Goal: Information Seeking & Learning: Learn about a topic

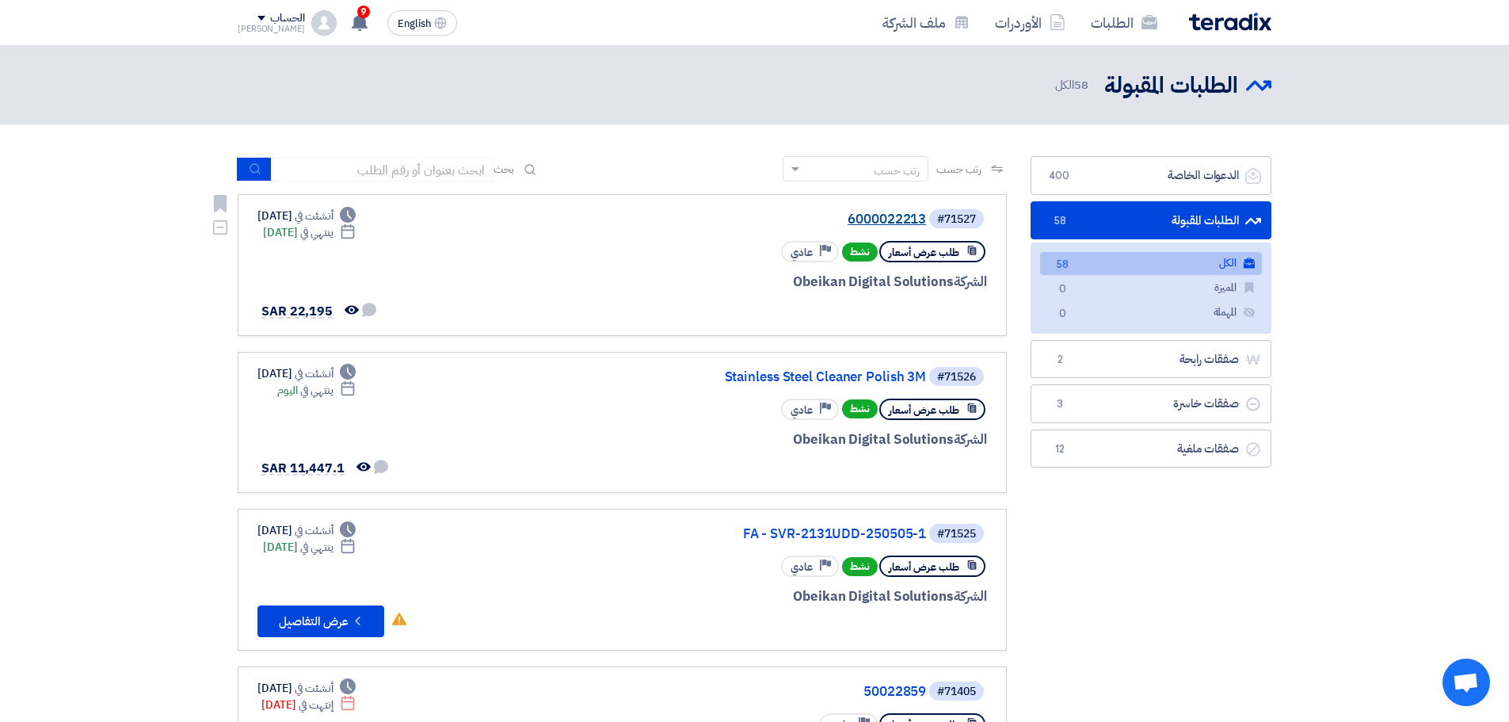
click at [887, 219] on link "6000022213" at bounding box center [767, 219] width 317 height 14
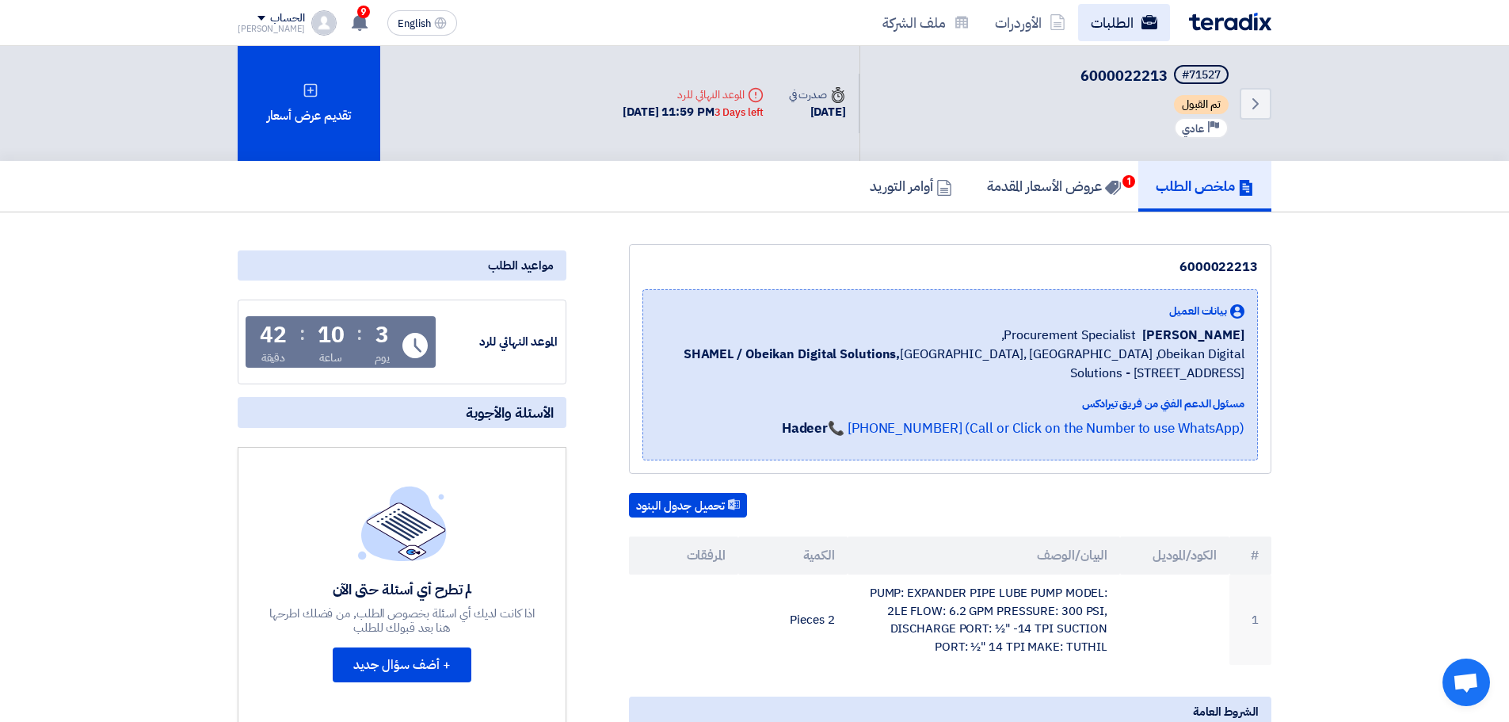
click at [1156, 24] on use at bounding box center [1150, 22] width 16 height 14
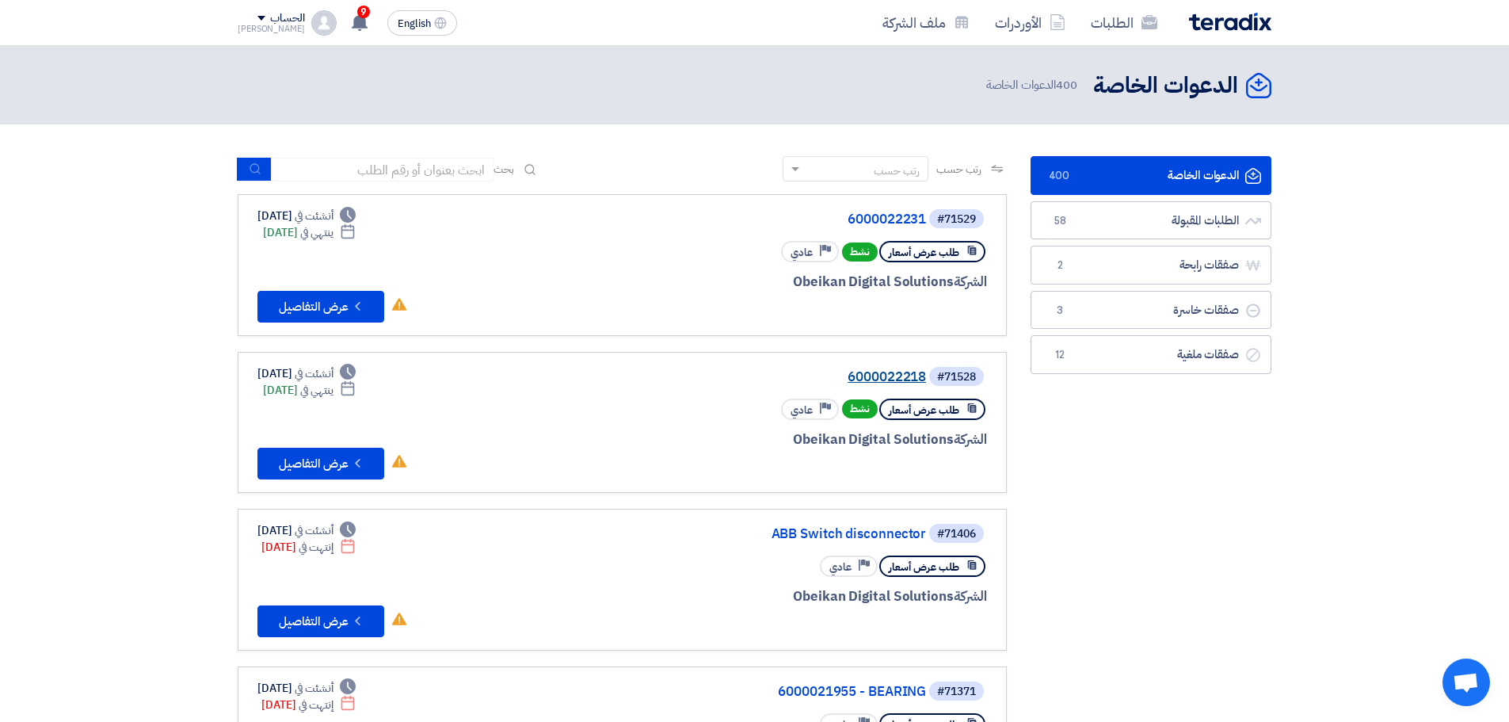
click at [908, 371] on link "6000022218" at bounding box center [767, 377] width 317 height 14
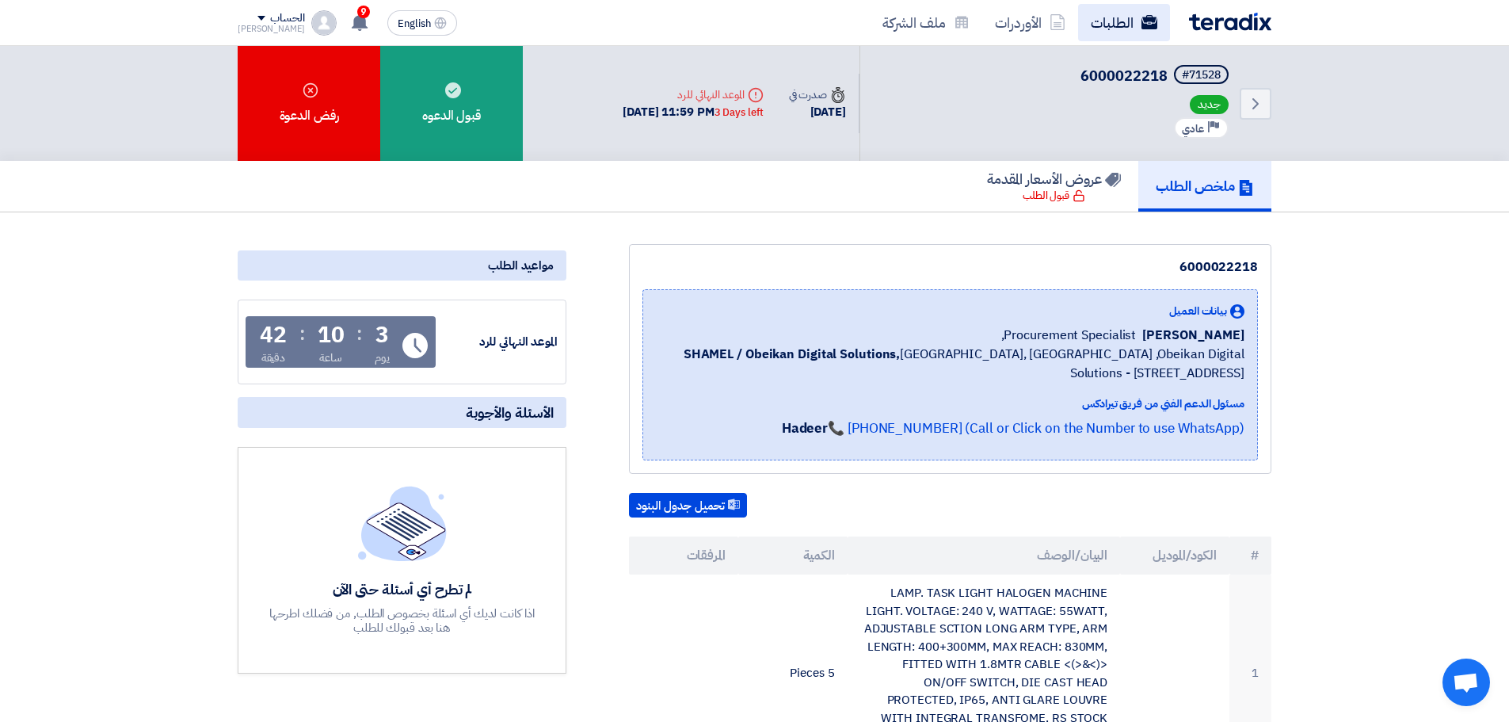
click at [1119, 9] on link "الطلبات" at bounding box center [1124, 22] width 92 height 37
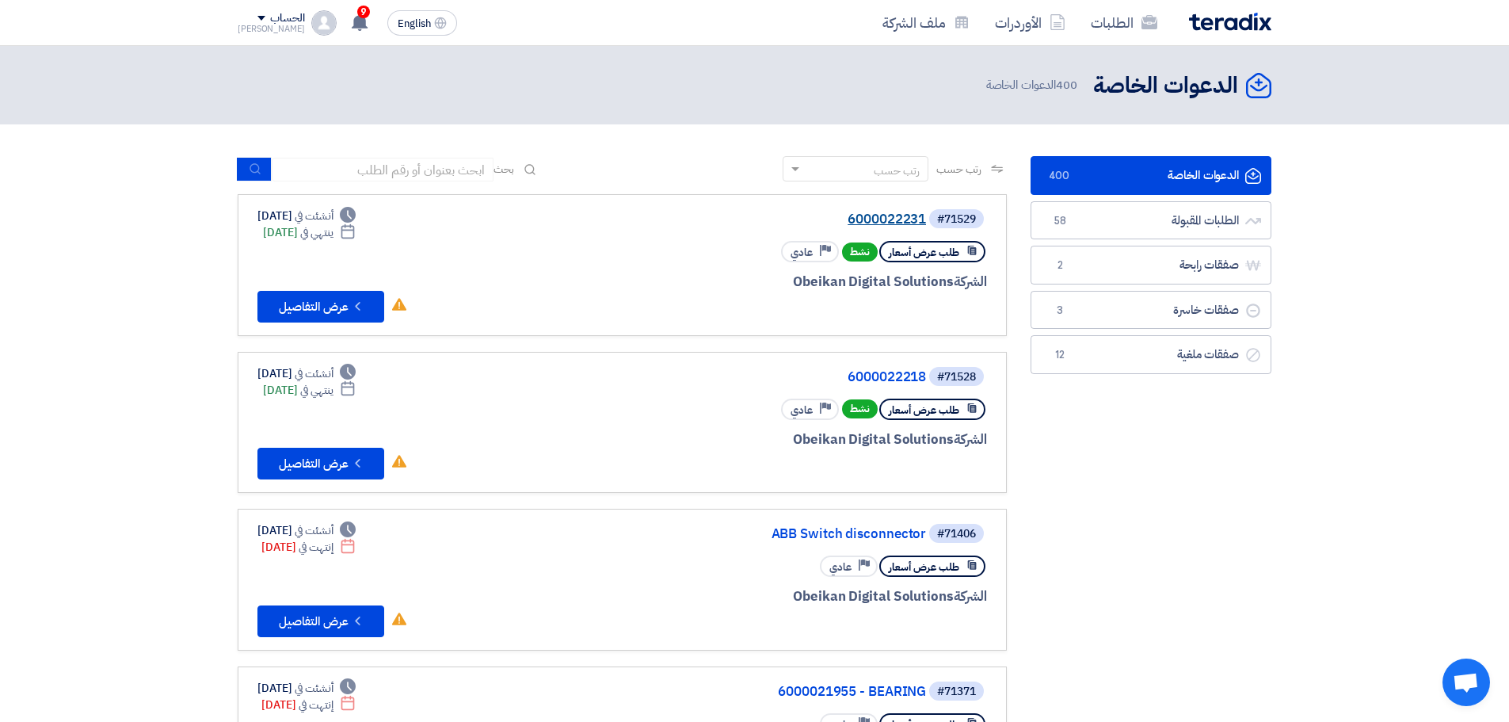
click at [879, 223] on link "6000022231" at bounding box center [767, 219] width 317 height 14
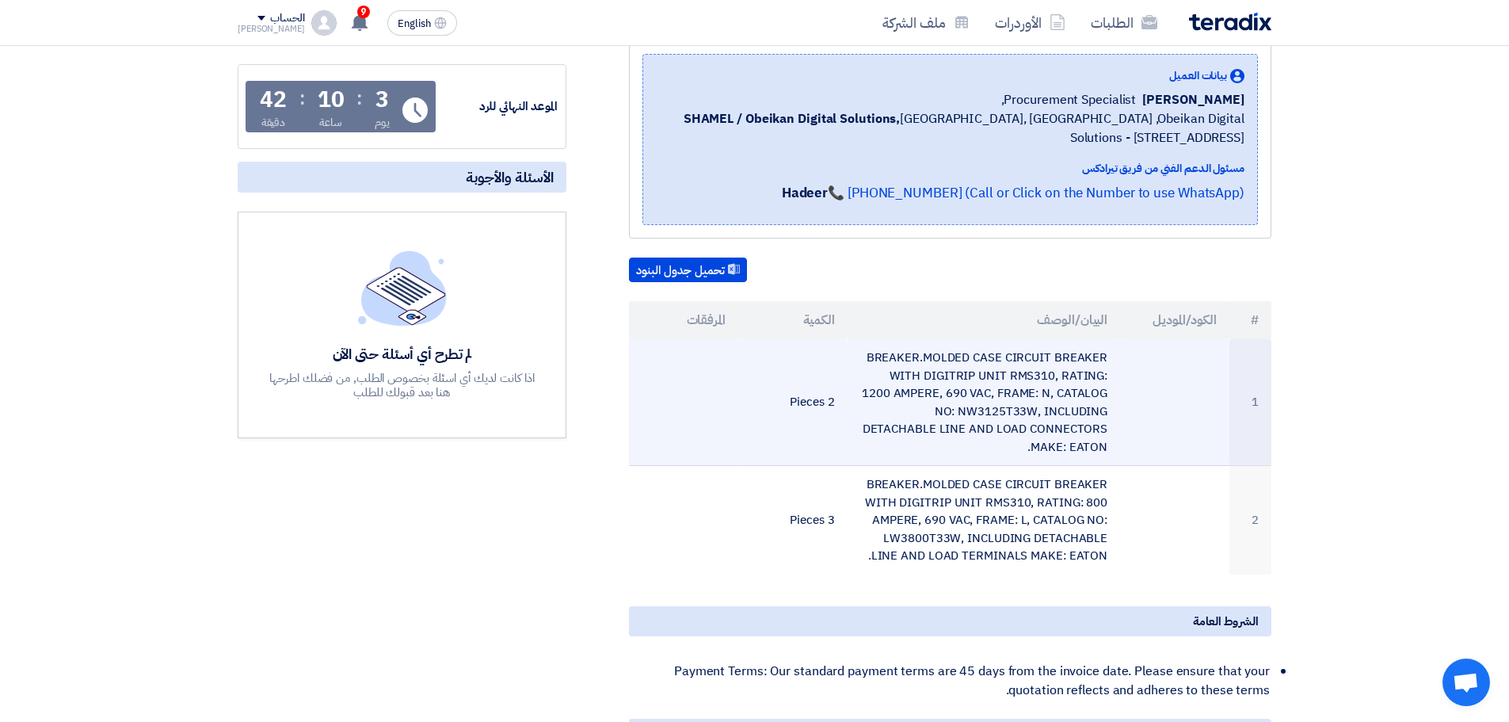
scroll to position [238, 0]
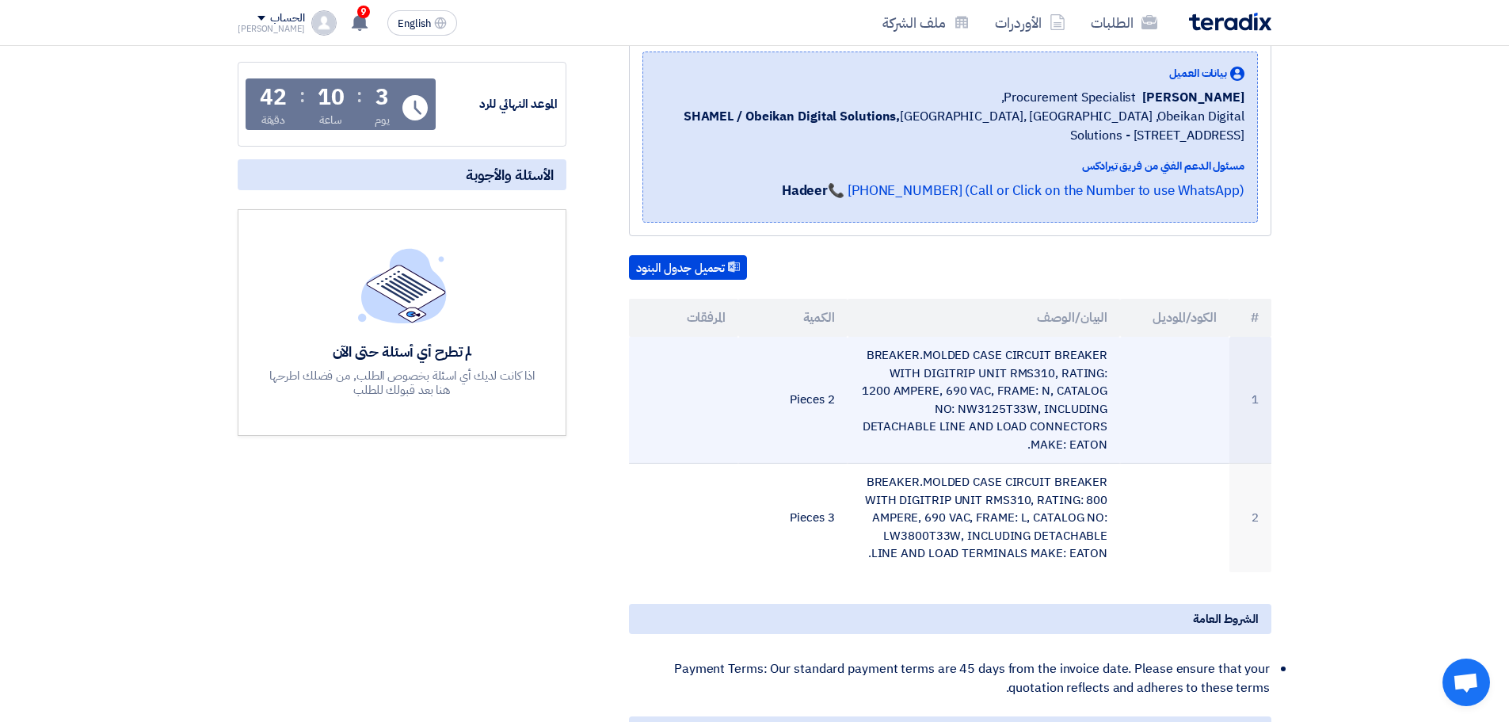
click at [942, 392] on td "BREAKER.MOLDED CASE CIRCUIT BREAKER WITH DIGITRIP UNIT RMS310, RATING: 1200 AMP…" at bounding box center [984, 400] width 273 height 127
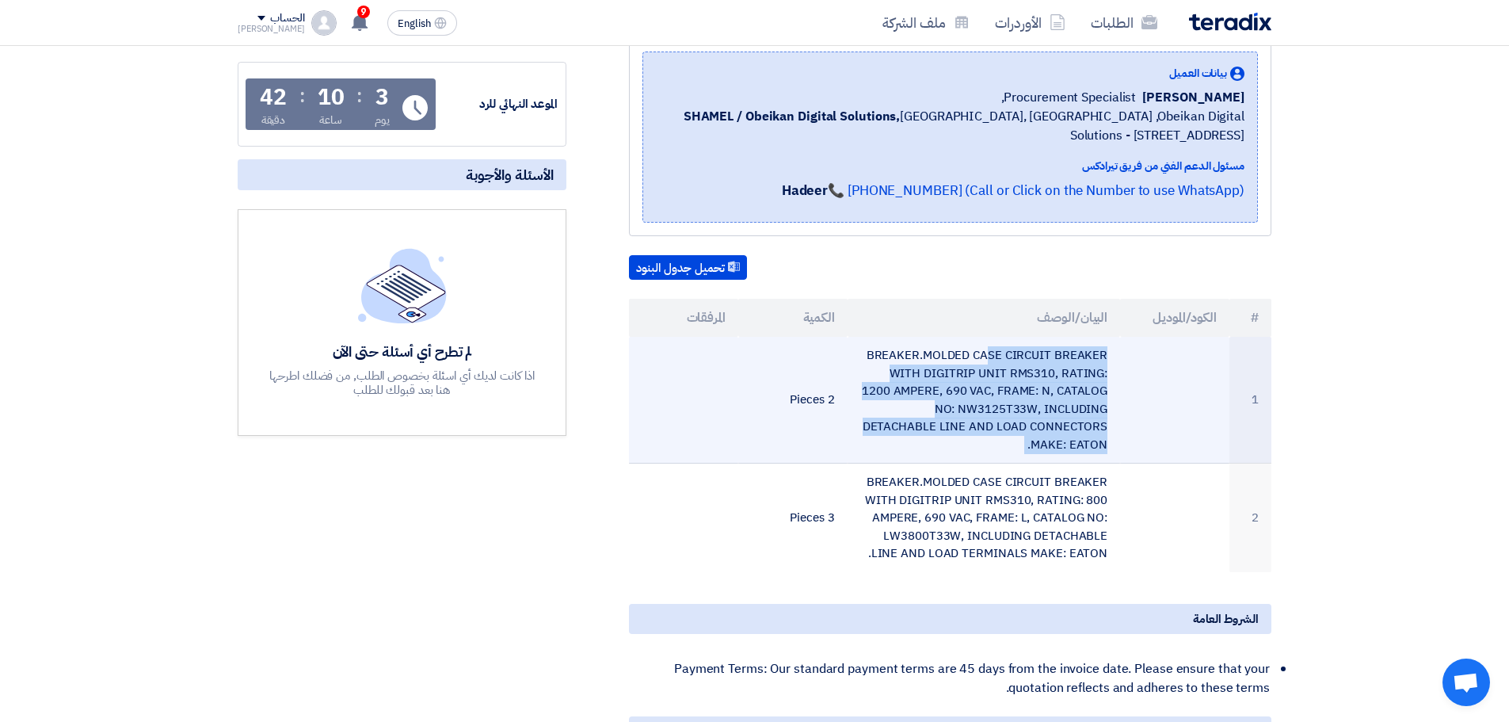
click at [942, 392] on td "BREAKER.MOLDED CASE CIRCUIT BREAKER WITH DIGITRIP UNIT RMS310, RATING: 1200 AMP…" at bounding box center [984, 400] width 273 height 127
copy tr "BREAKER.MOLDED CASE CIRCUIT BREAKER WITH DIGITRIP UNIT RMS310, RATING: 1200 AMP…"
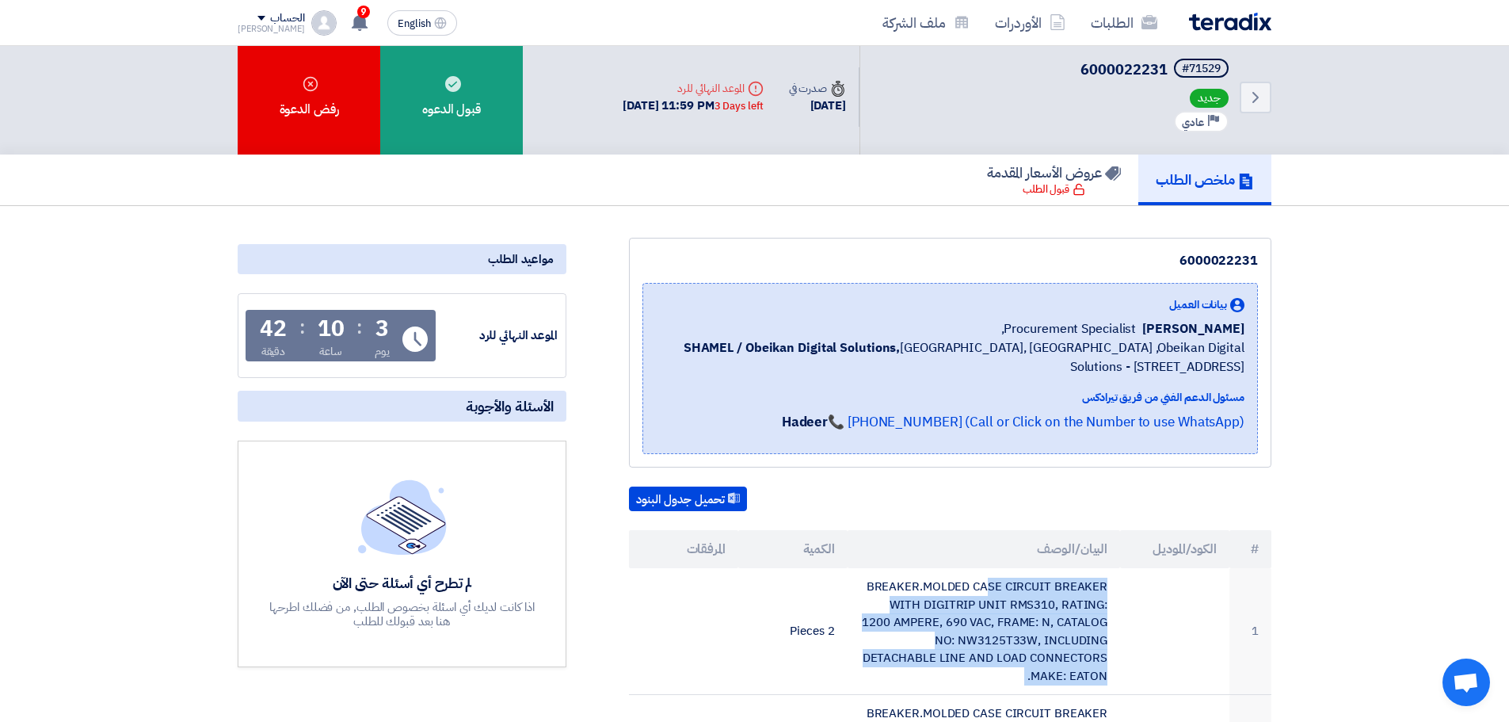
scroll to position [0, 0]
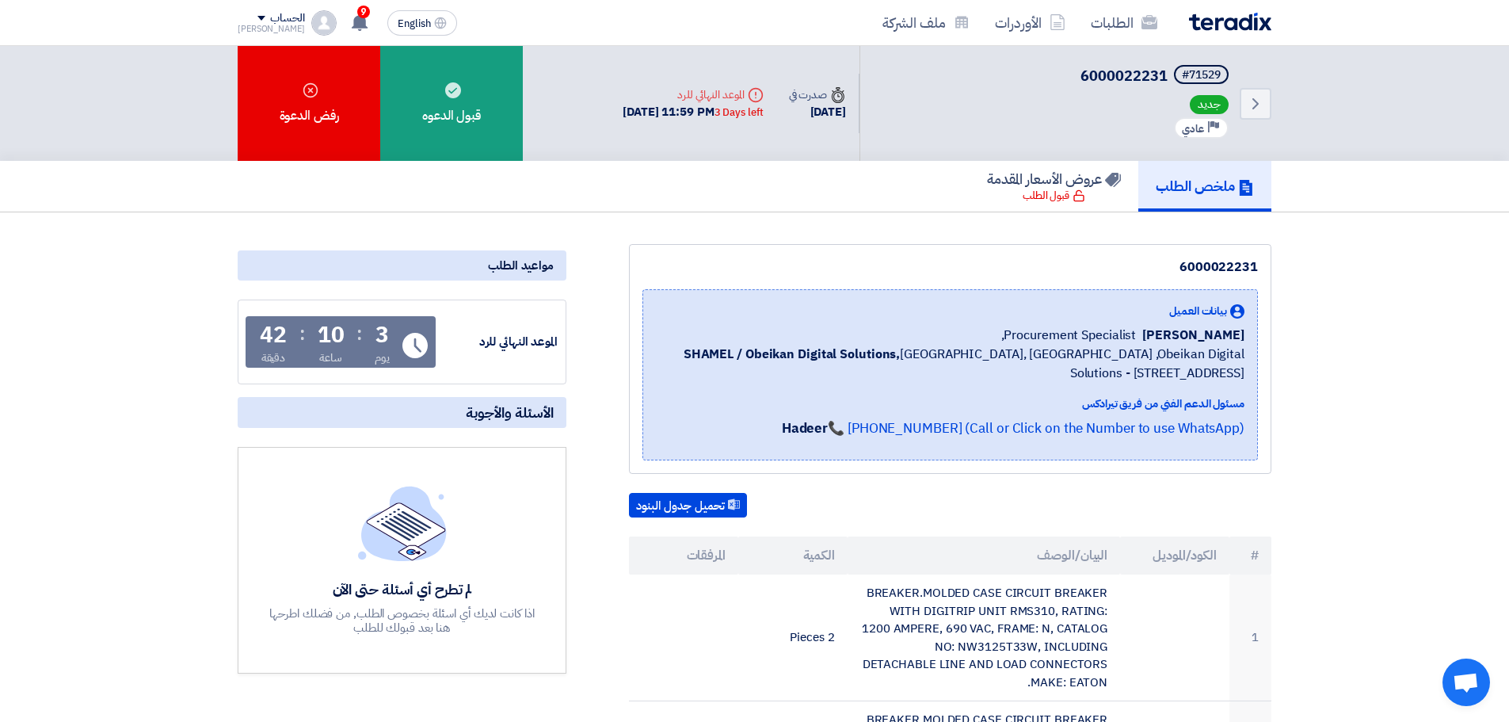
click at [1086, 74] on span "6000022231" at bounding box center [1124, 75] width 87 height 21
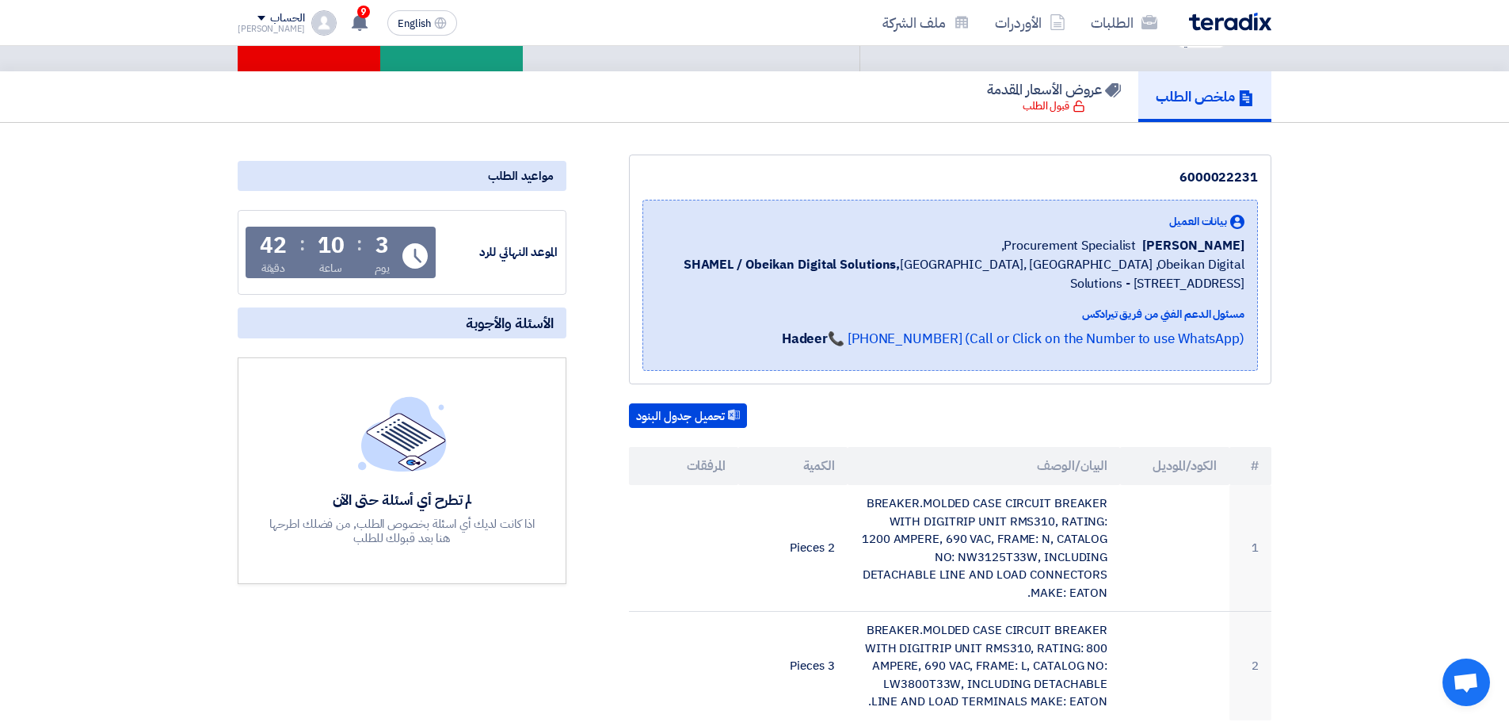
scroll to position [238, 0]
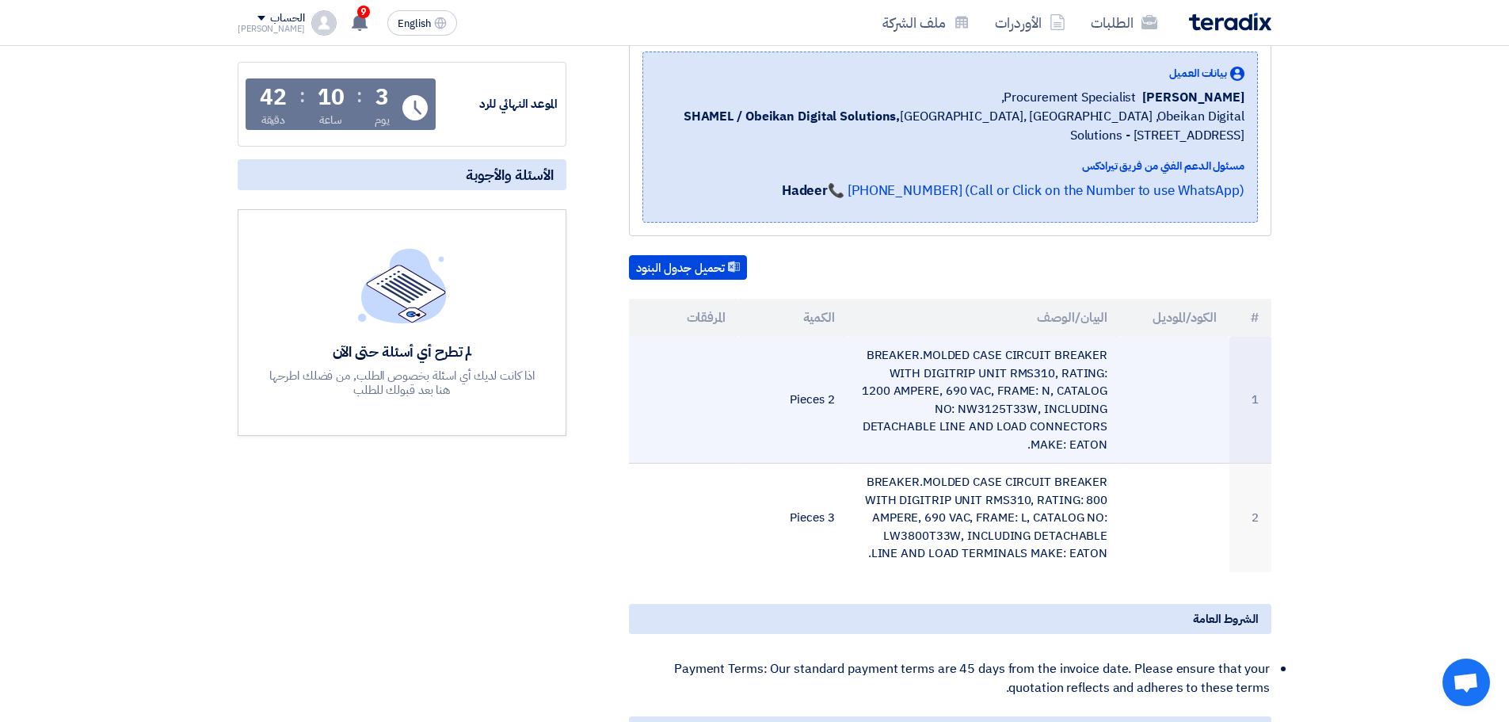
click at [967, 364] on td "BREAKER.MOLDED CASE CIRCUIT BREAKER WITH DIGITRIP UNIT RMS310, RATING: 1200 AMP…" at bounding box center [984, 400] width 273 height 127
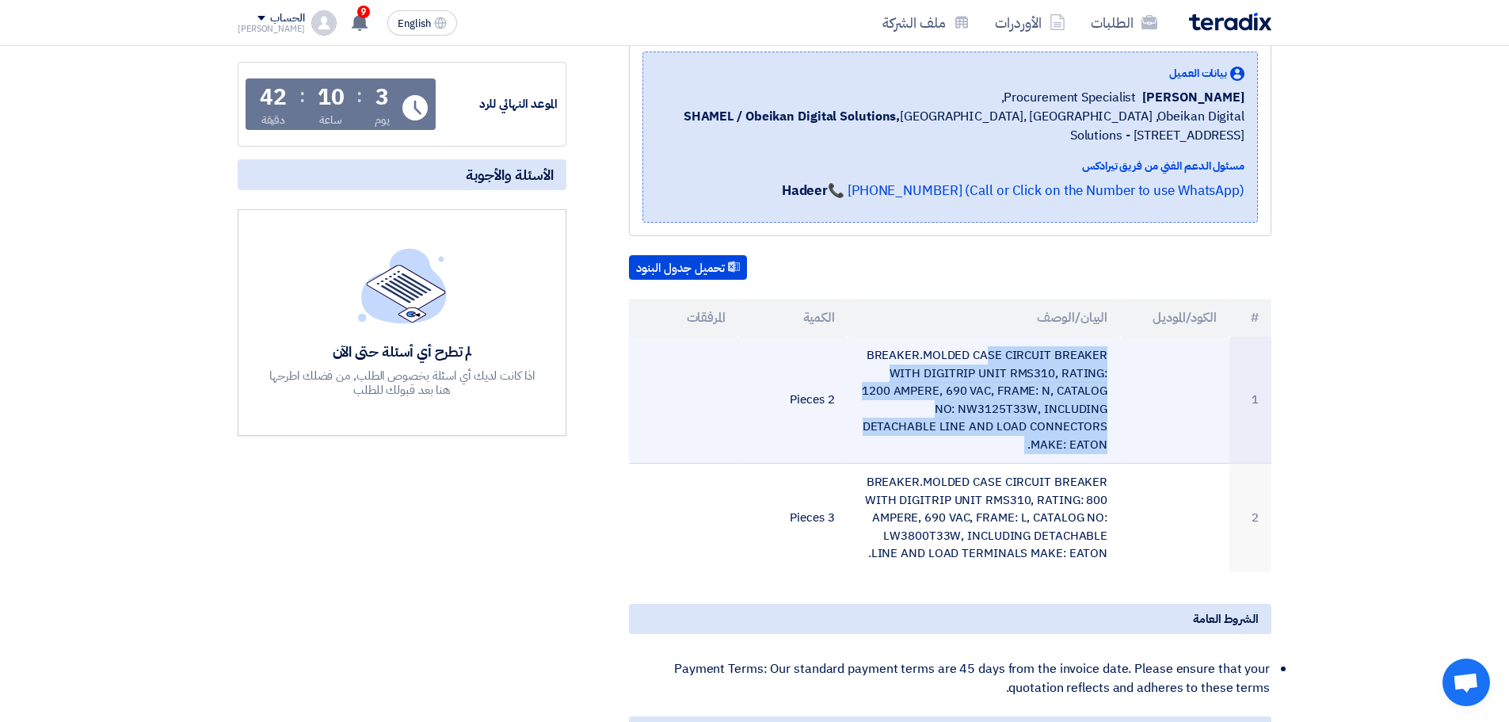
click at [967, 364] on td "BREAKER.MOLDED CASE CIRCUIT BREAKER WITH DIGITRIP UNIT RMS310, RATING: 1200 AMP…" at bounding box center [984, 400] width 273 height 127
copy tr "BREAKER.MOLDED CASE CIRCUIT BREAKER WITH DIGITRIP UNIT RMS310, RATING: 1200 AMP…"
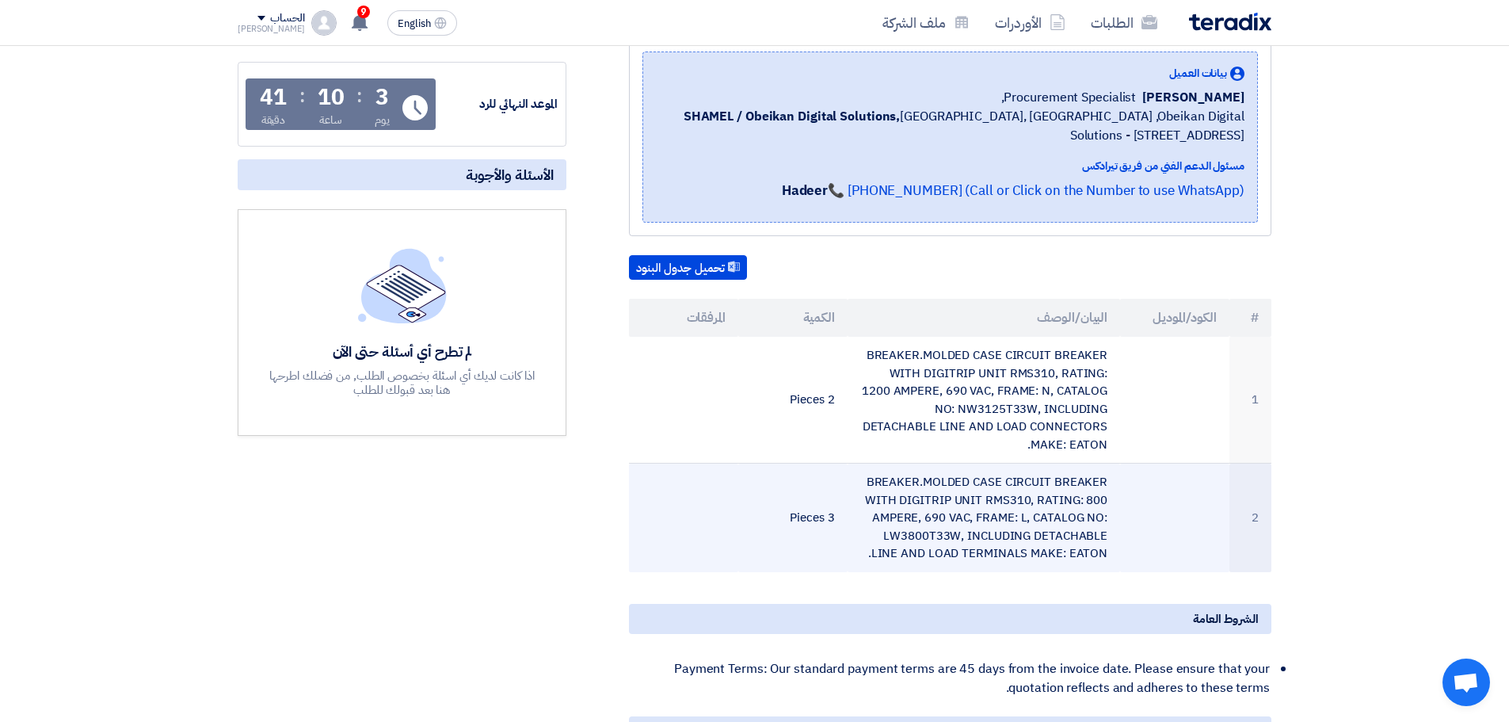
click at [907, 475] on td "BREAKER.MOLDED CASE CIRCUIT BREAKER WITH DIGITRIP UNIT RMS310, RATING: 800 AMPE…" at bounding box center [984, 518] width 273 height 109
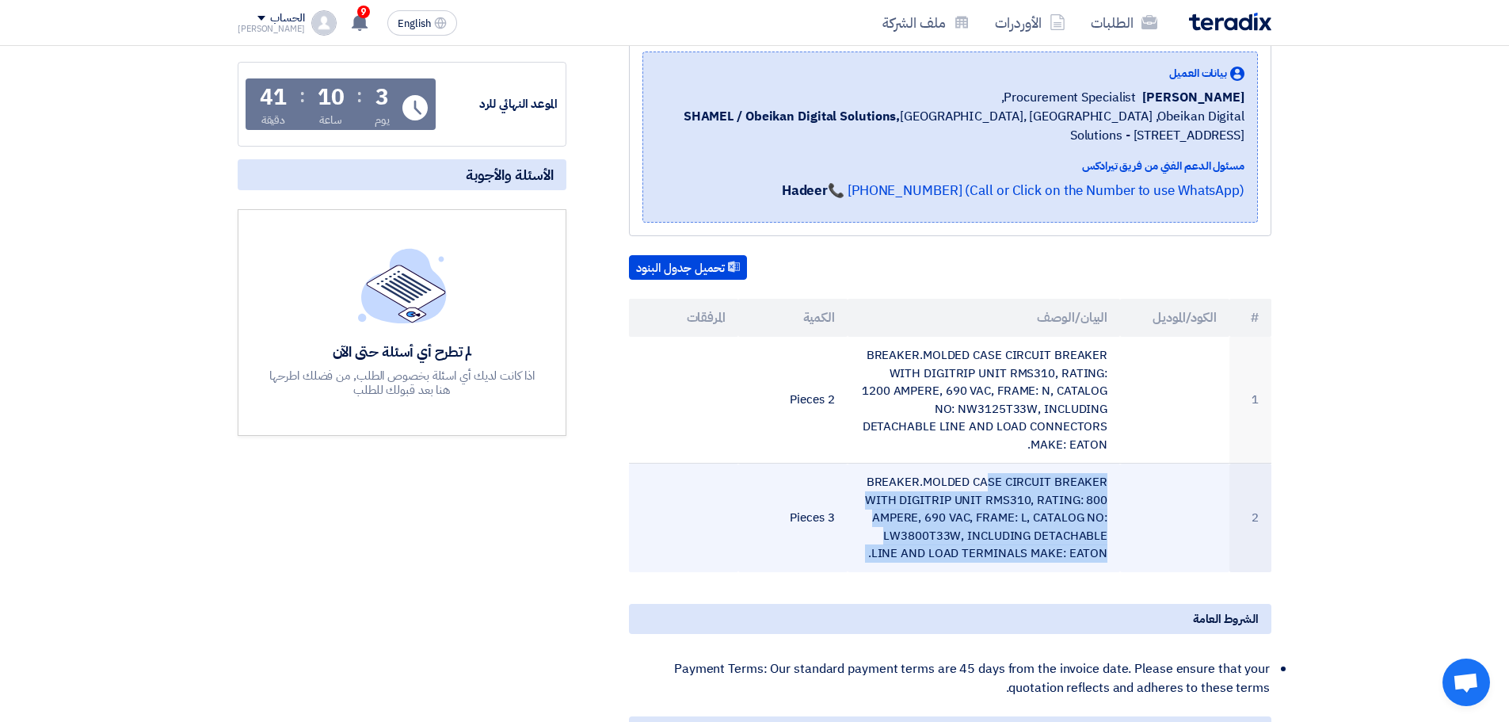
click at [907, 475] on td "BREAKER.MOLDED CASE CIRCUIT BREAKER WITH DIGITRIP UNIT RMS310, RATING: 800 AMPE…" at bounding box center [984, 518] width 273 height 109
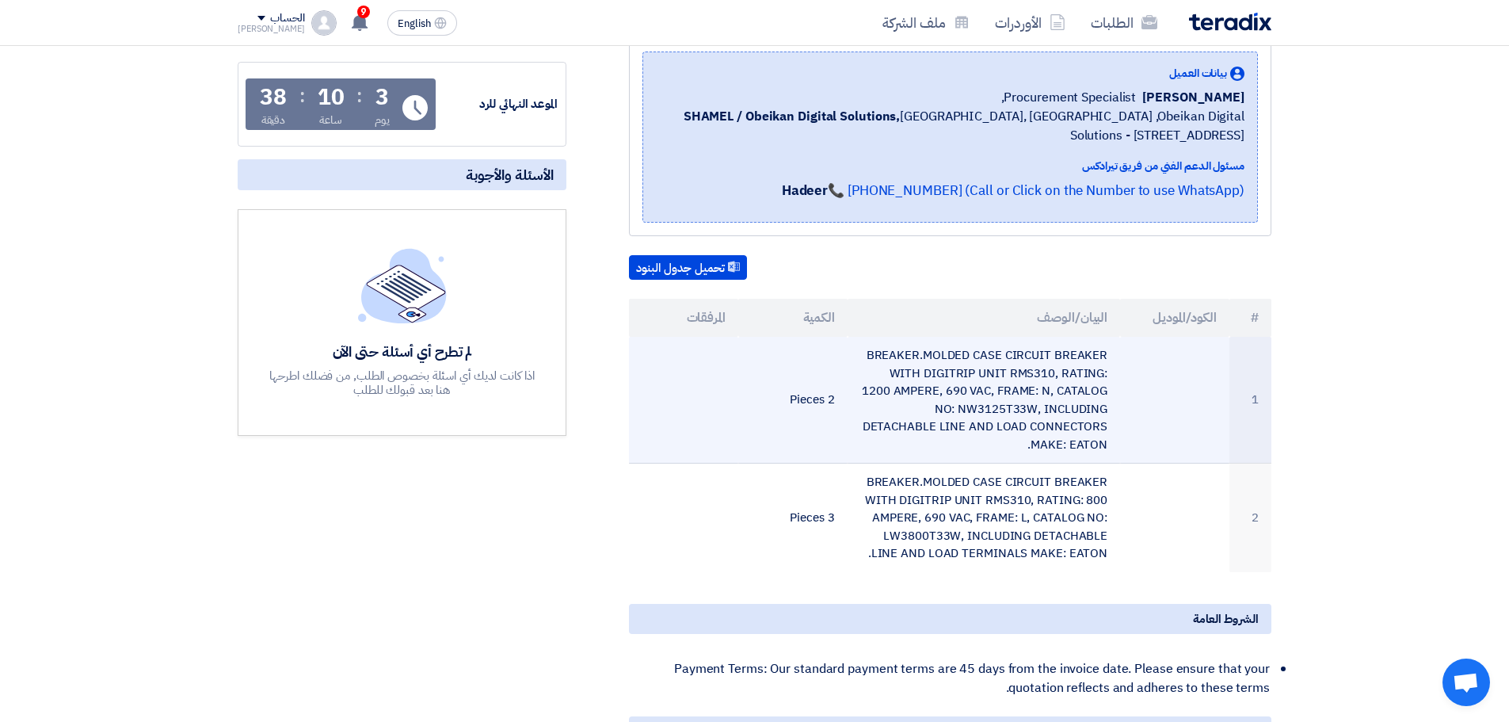
click at [977, 416] on td "BREAKER.MOLDED CASE CIRCUIT BREAKER WITH DIGITRIP UNIT RMS310, RATING: 1200 AMP…" at bounding box center [984, 400] width 273 height 127
click at [977, 414] on td "BREAKER.MOLDED CASE CIRCUIT BREAKER WITH DIGITRIP UNIT RMS310, RATING: 1200 AMP…" at bounding box center [984, 400] width 273 height 127
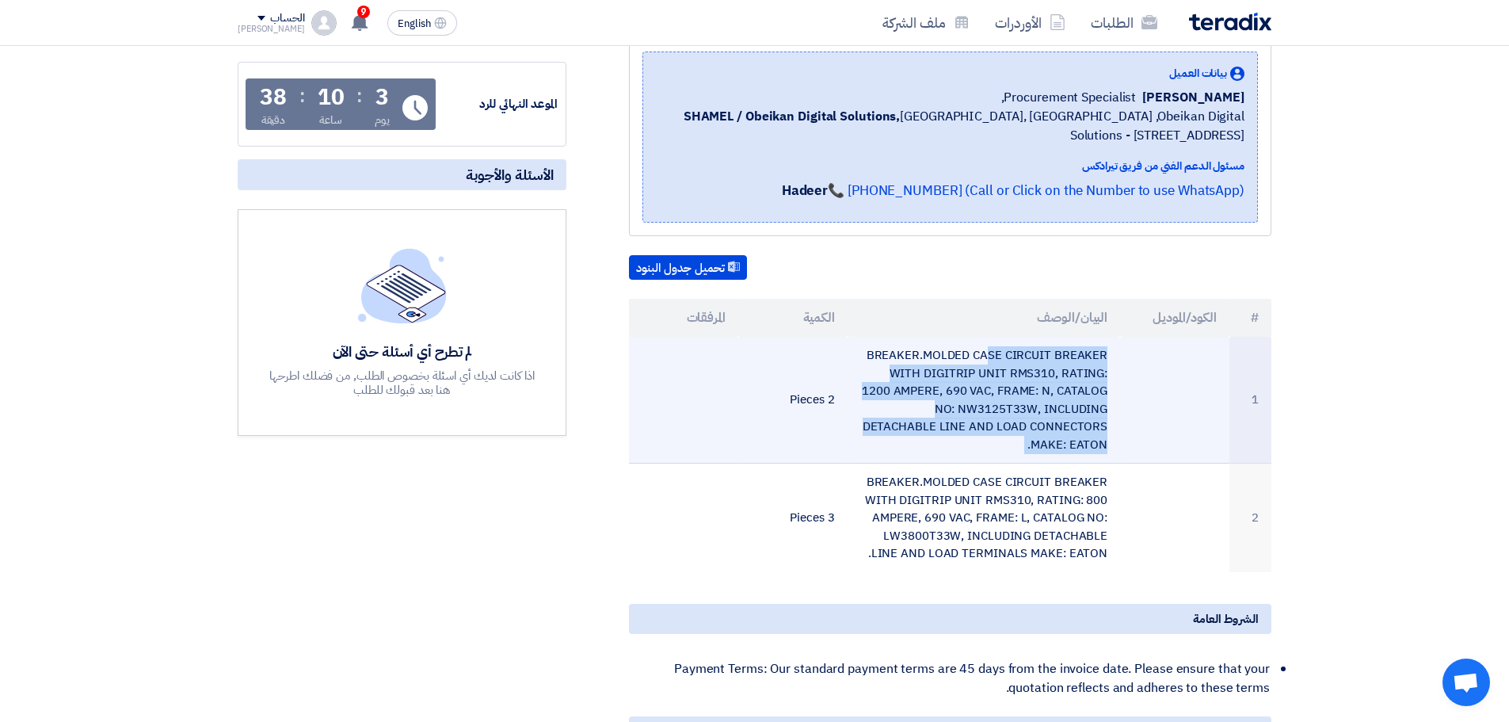
click at [977, 414] on td "BREAKER.MOLDED CASE CIRCUIT BREAKER WITH DIGITRIP UNIT RMS310, RATING: 1200 AMP…" at bounding box center [984, 400] width 273 height 127
copy tr "BREAKER.MOLDED CASE CIRCUIT BREAKER WITH DIGITRIP UNIT RMS310, RATING: 1200 AMP…"
click at [1005, 418] on td "BREAKER.MOLDED CASE CIRCUIT BREAKER WITH DIGITRIP UNIT RMS310, RATING: 1200 AMP…" at bounding box center [984, 400] width 273 height 127
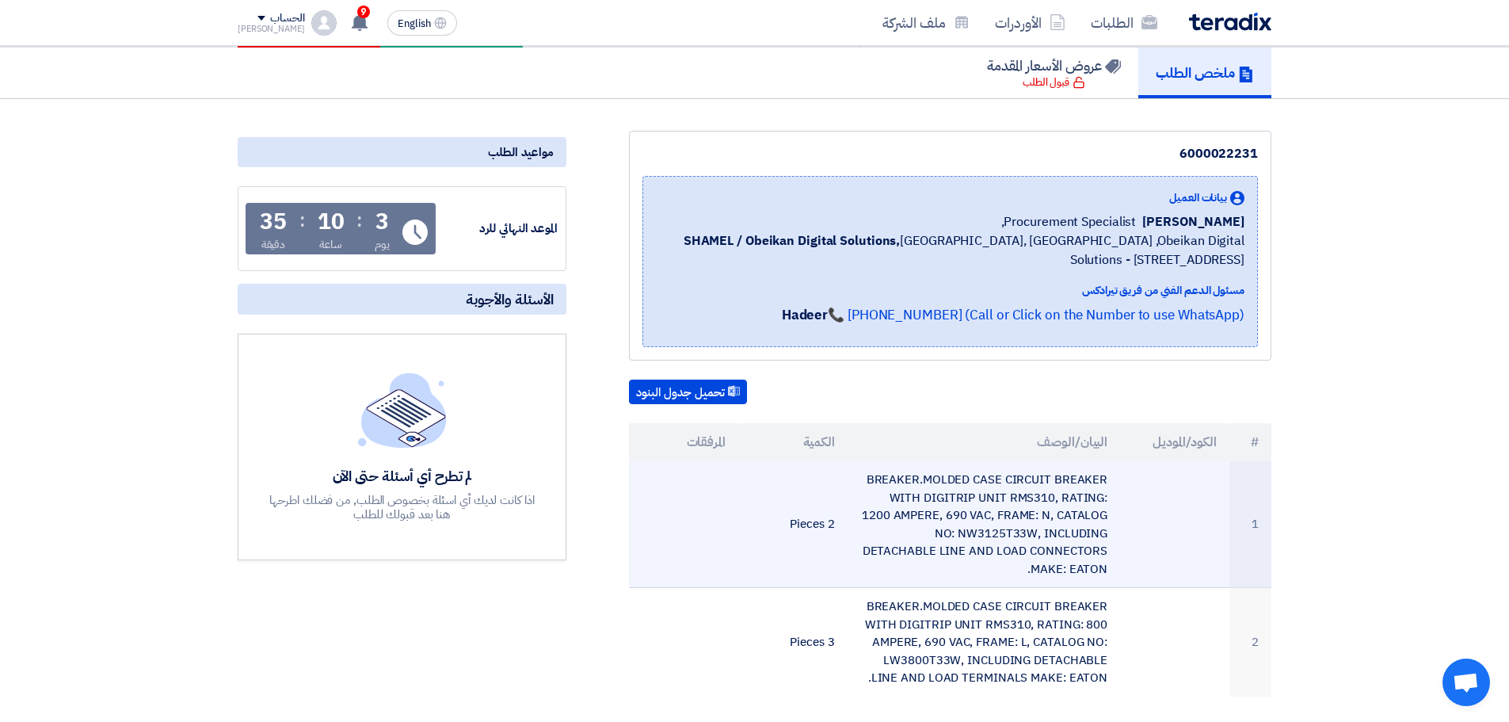
scroll to position [0, 0]
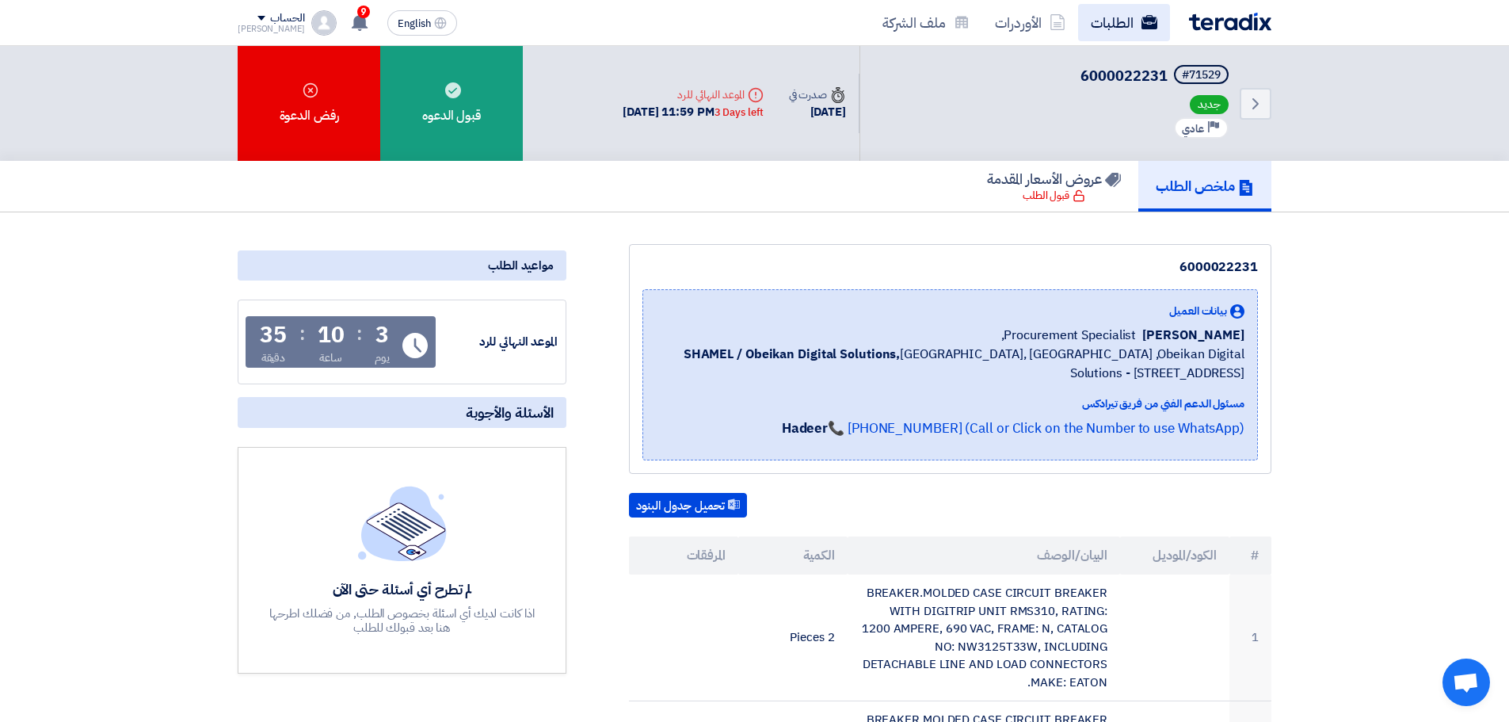
click at [1109, 33] on link "الطلبات" at bounding box center [1124, 22] width 92 height 37
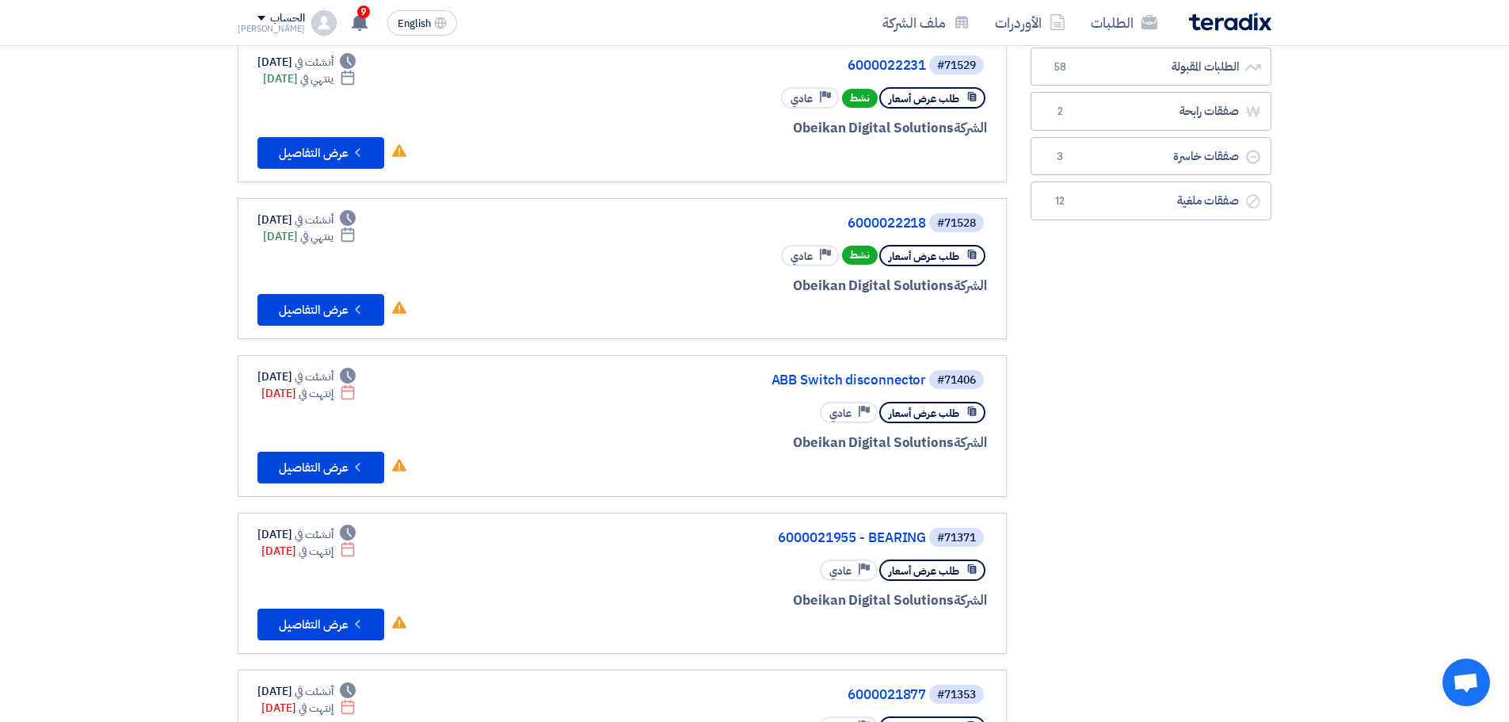
scroll to position [158, 0]
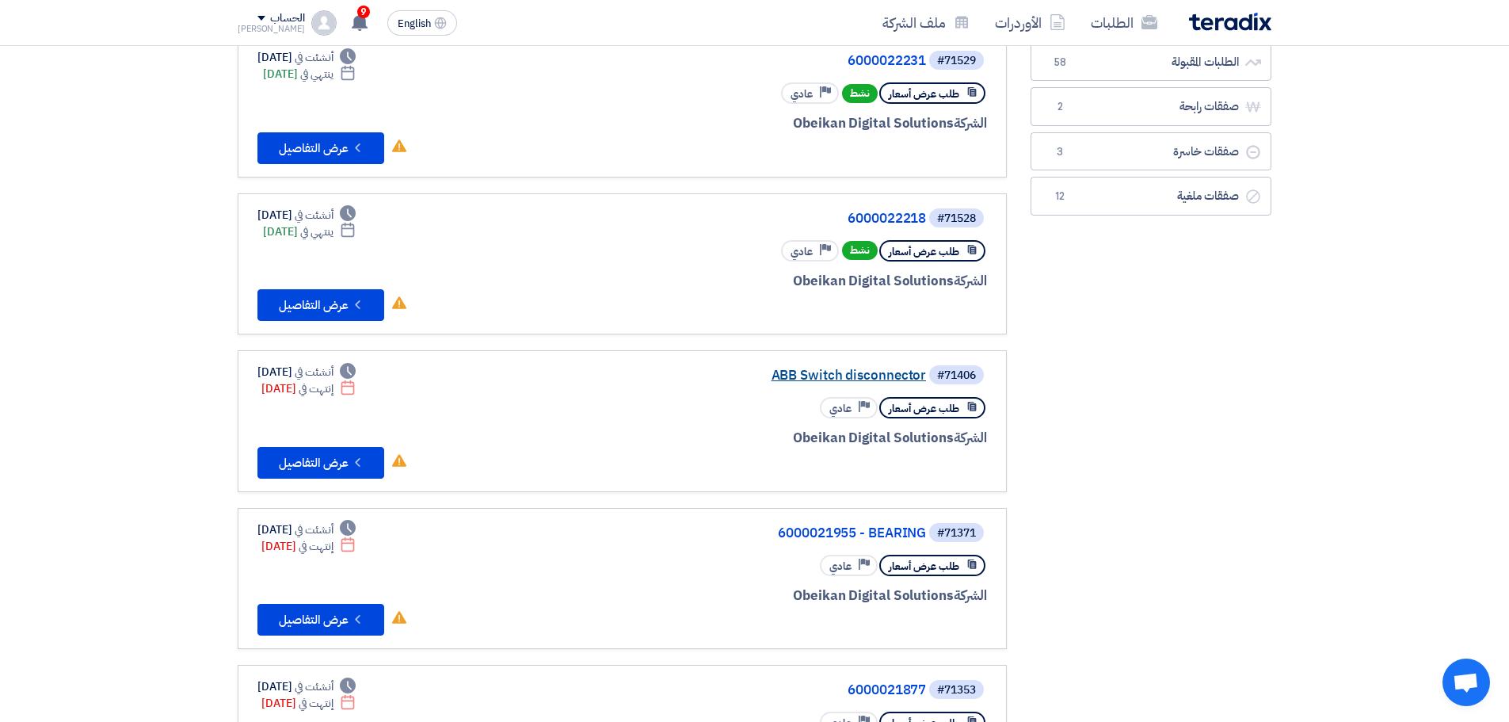
click at [865, 374] on link "ABB Switch disconnector" at bounding box center [767, 375] width 317 height 14
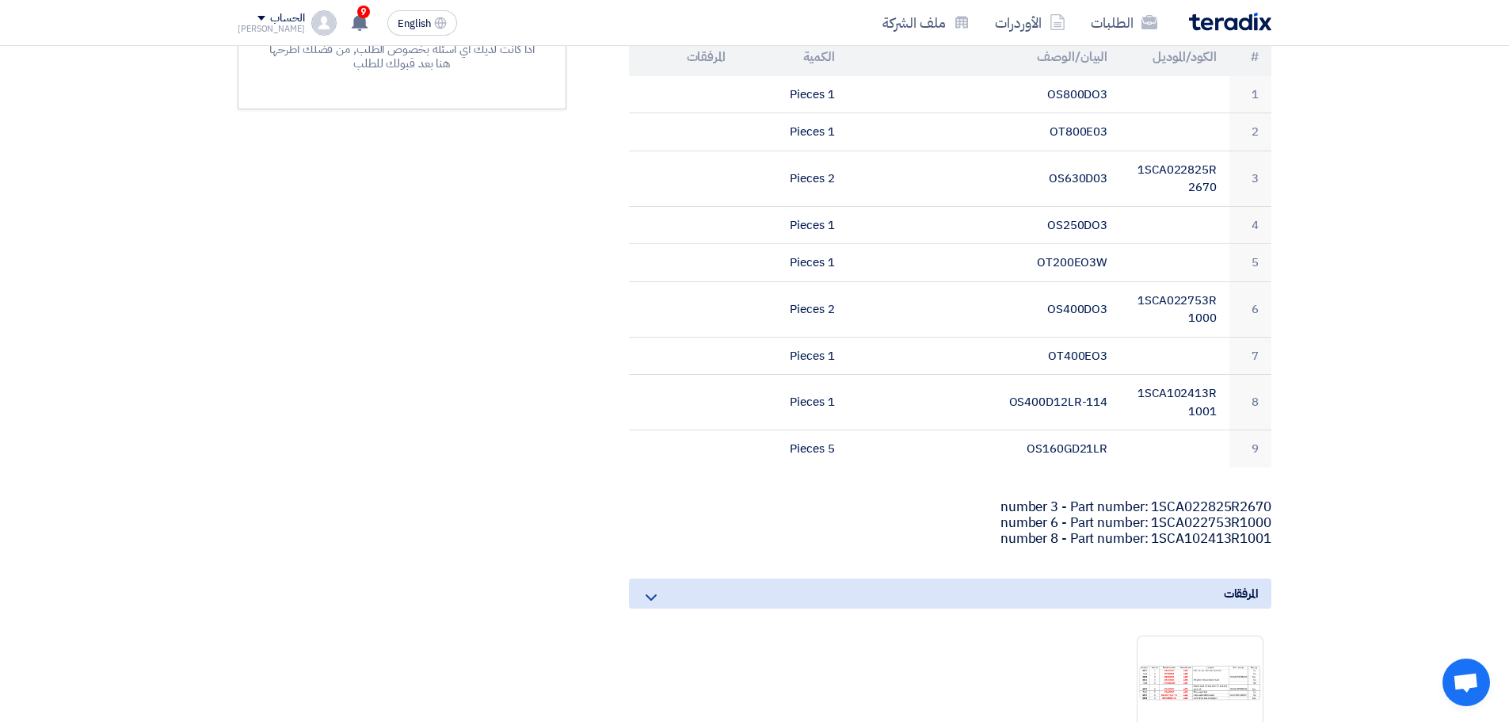
scroll to position [555, 0]
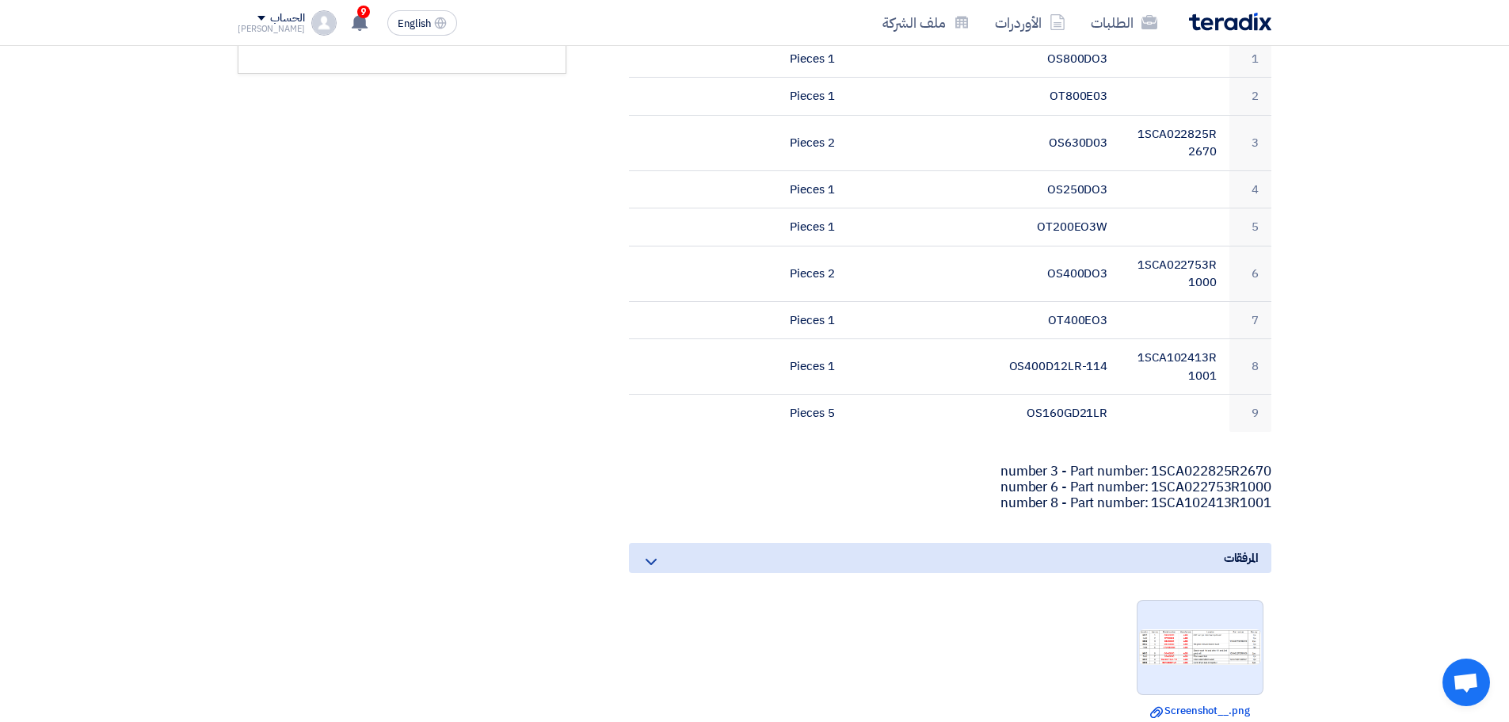
click at [1201, 658] on img at bounding box center [1200, 647] width 125 height 38
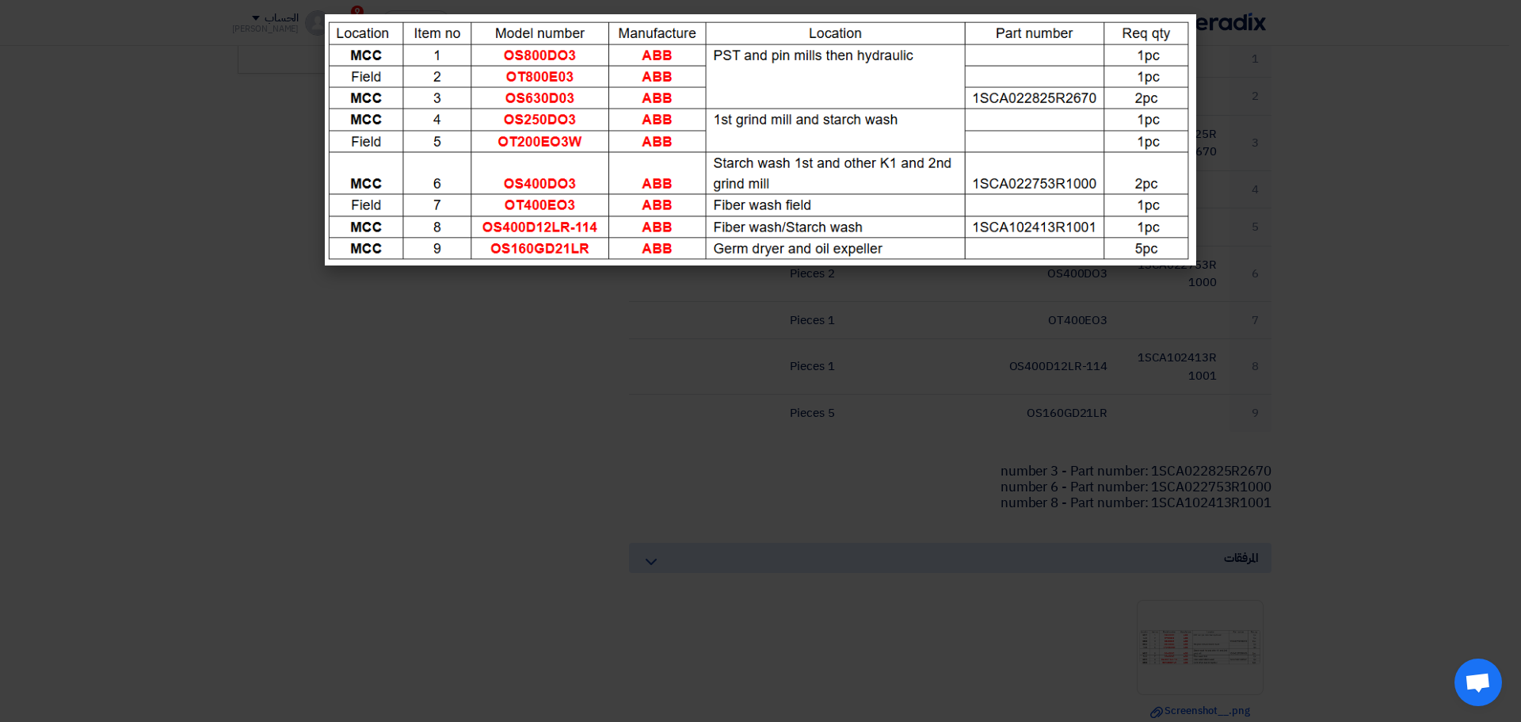
click at [669, 309] on modal-container at bounding box center [760, 361] width 1521 height 722
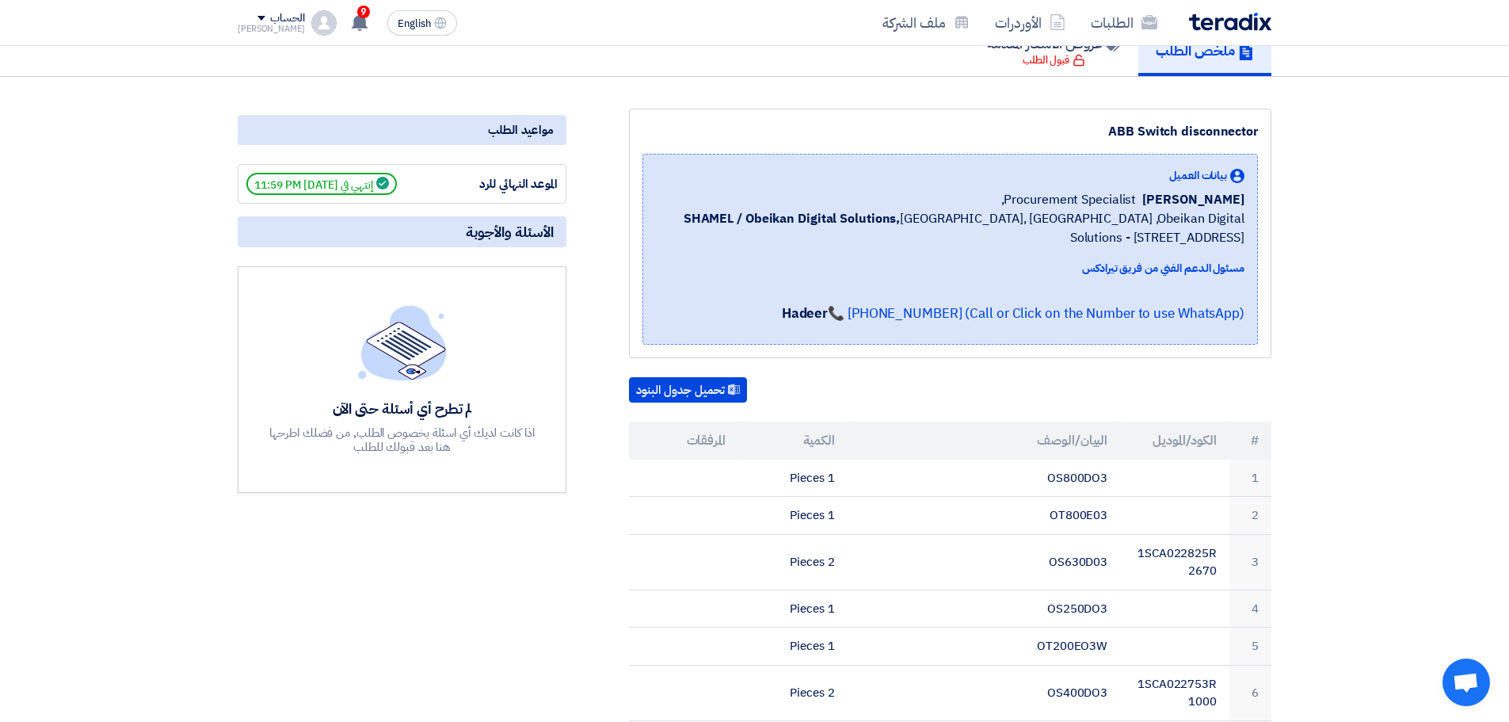
scroll to position [0, 0]
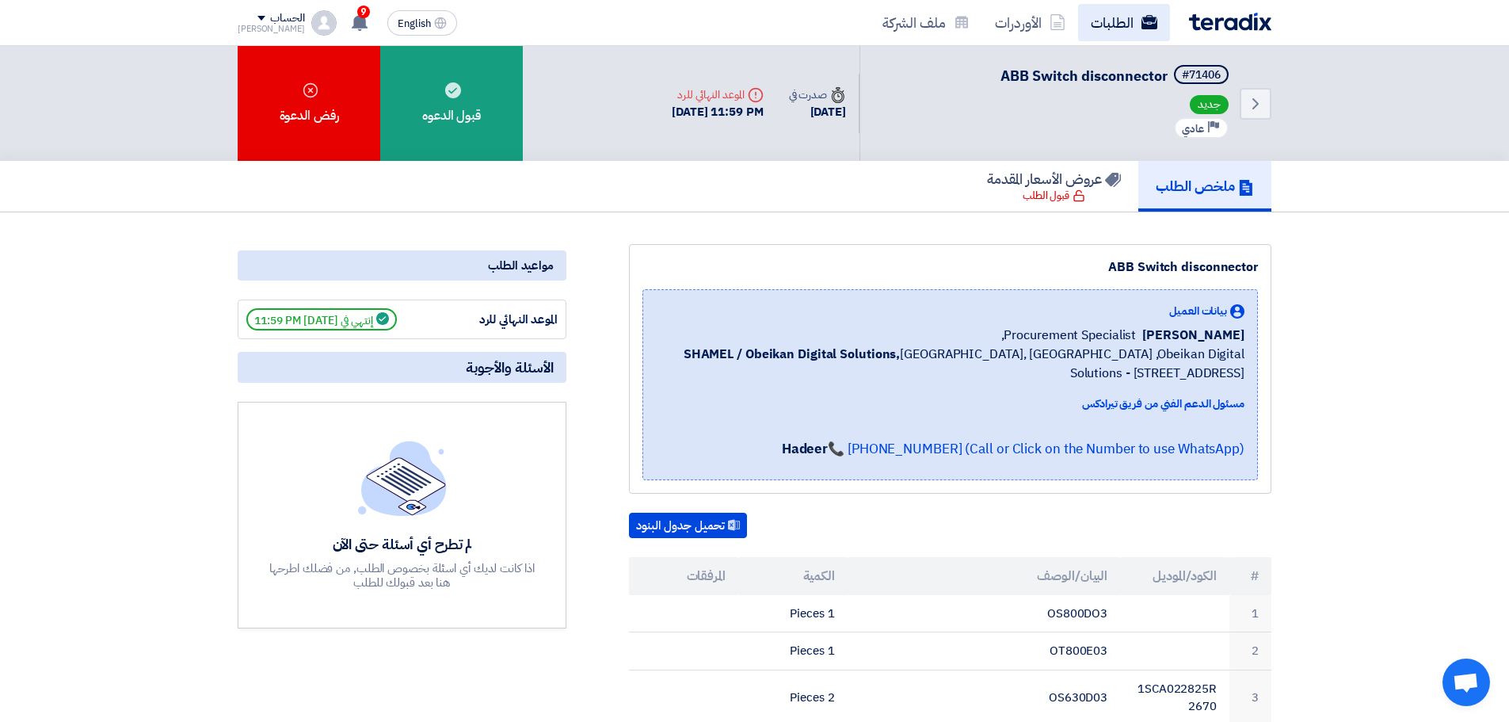
click at [1100, 36] on link "الطلبات" at bounding box center [1124, 22] width 92 height 37
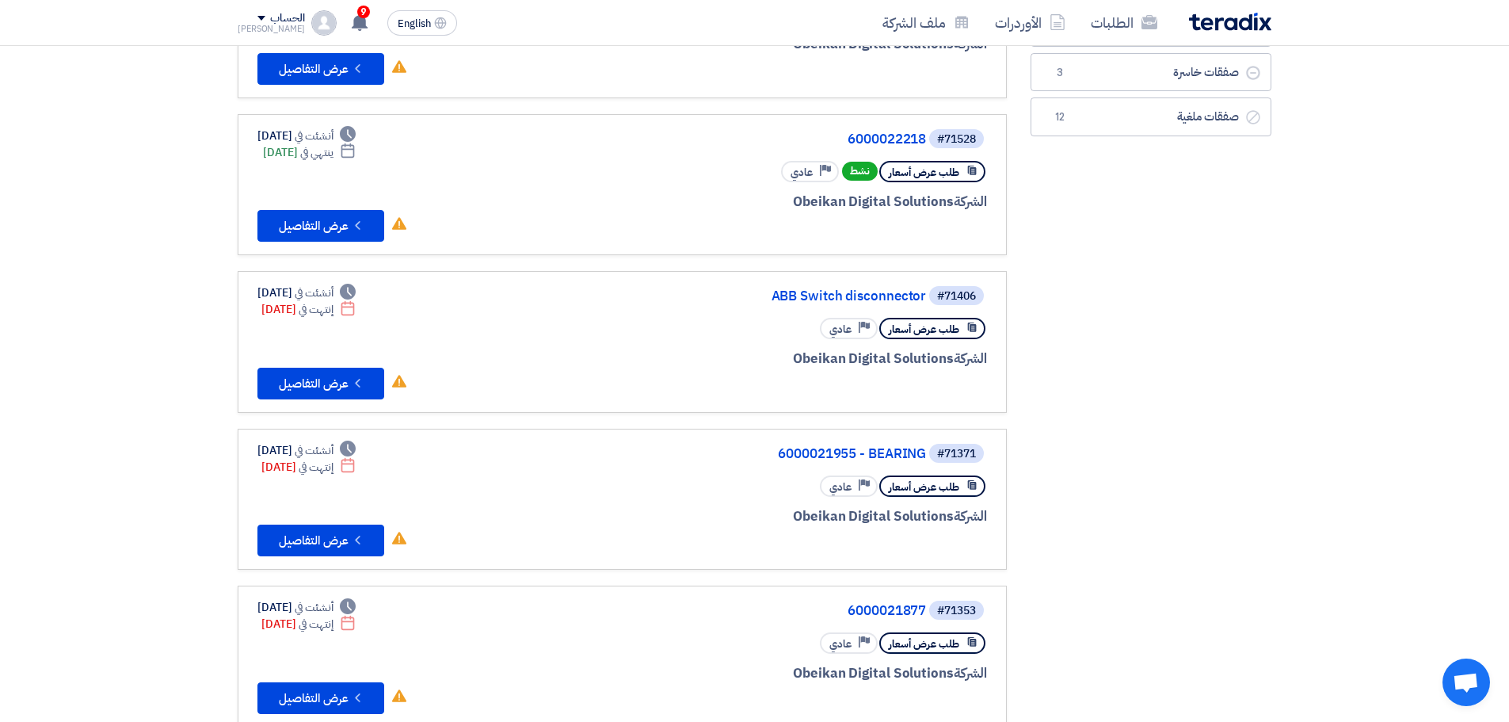
scroll to position [79, 0]
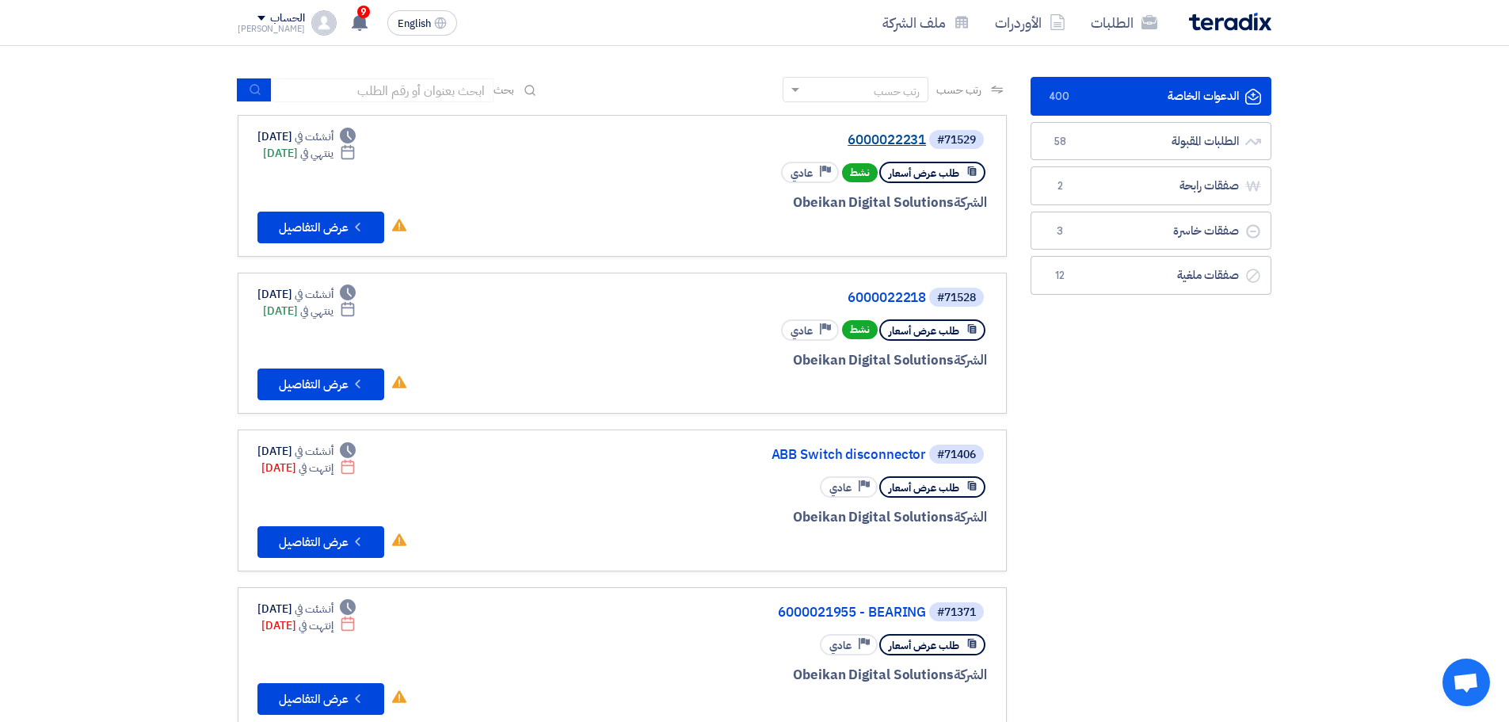
click at [865, 133] on link "6000022231" at bounding box center [767, 140] width 317 height 14
